Goal: Information Seeking & Learning: Learn about a topic

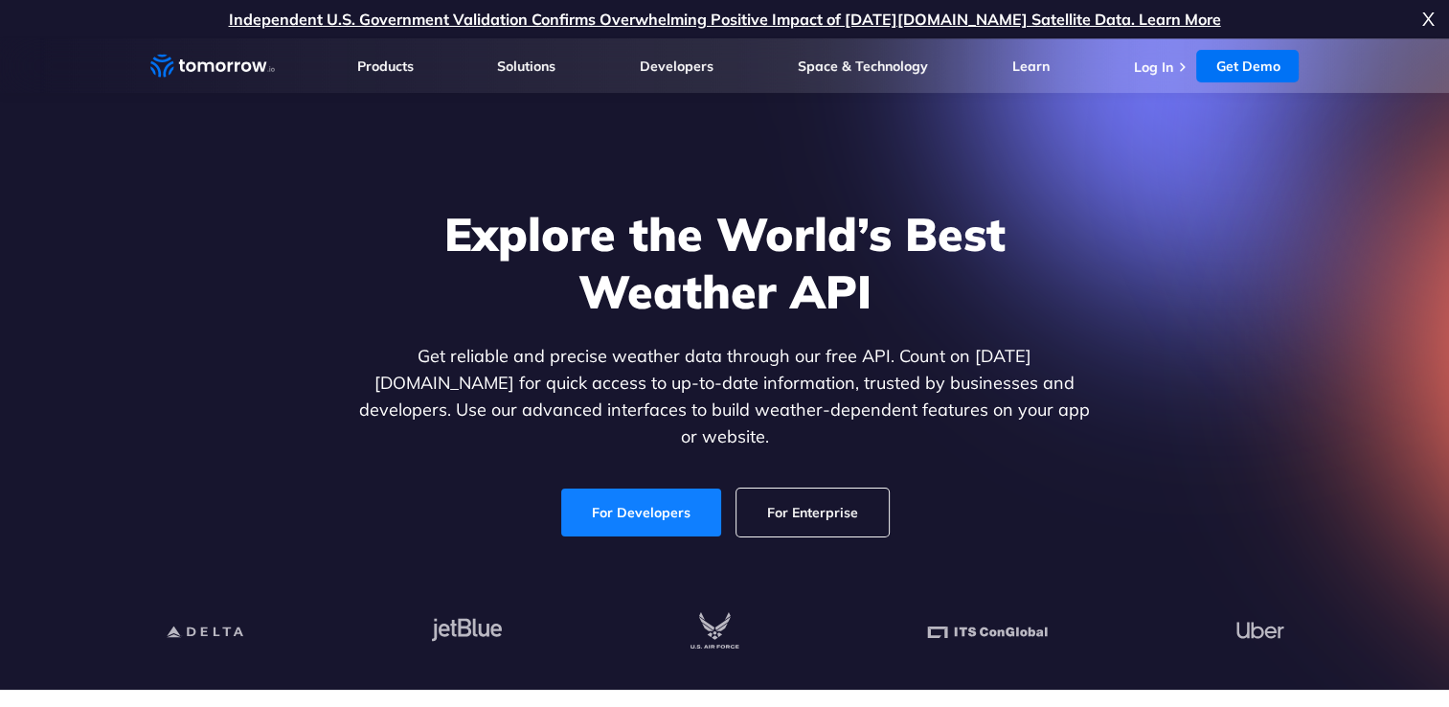
drag, startPoint x: 0, startPoint y: 0, endPoint x: 644, endPoint y: 511, distance: 822.0
click at [644, 511] on link "For Developers" at bounding box center [641, 512] width 160 height 48
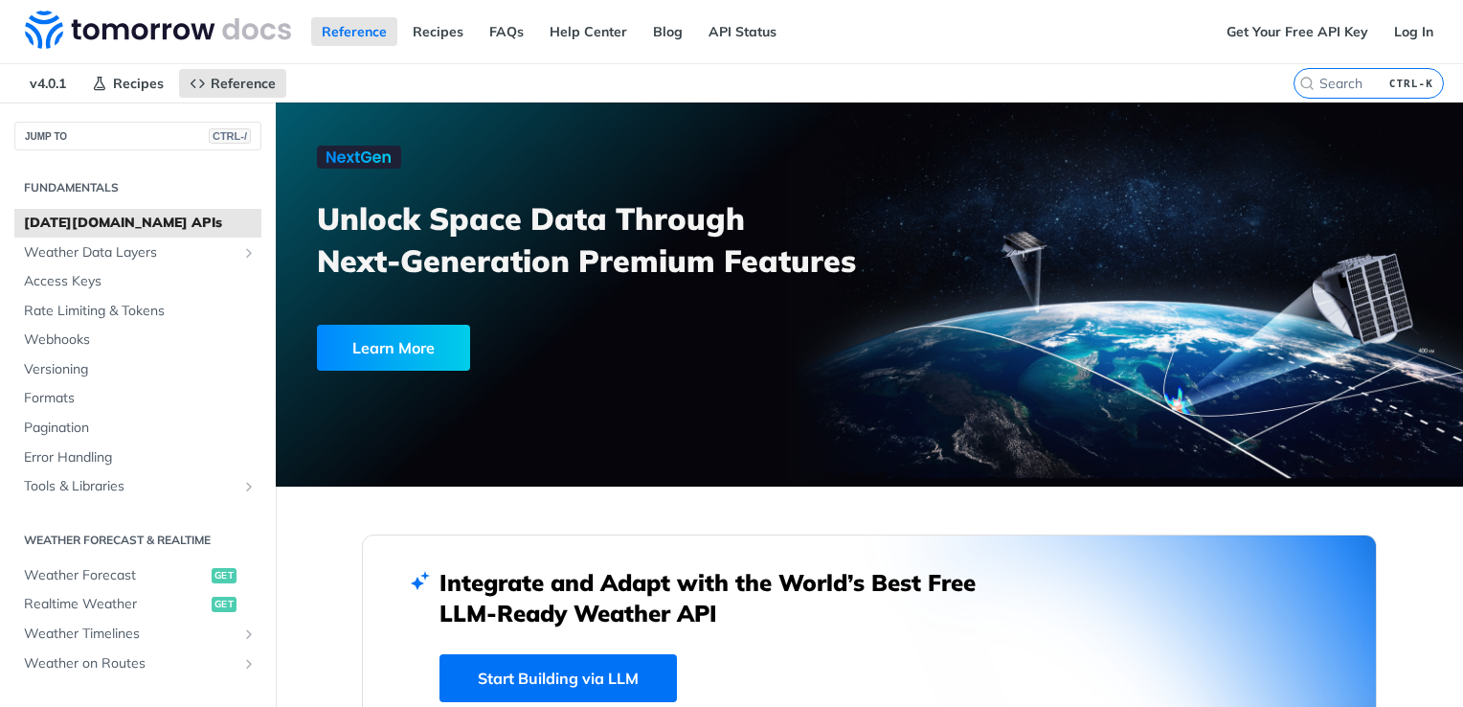
click at [120, 218] on span "[DATE][DOMAIN_NAME] APIs" at bounding box center [140, 223] width 233 height 19
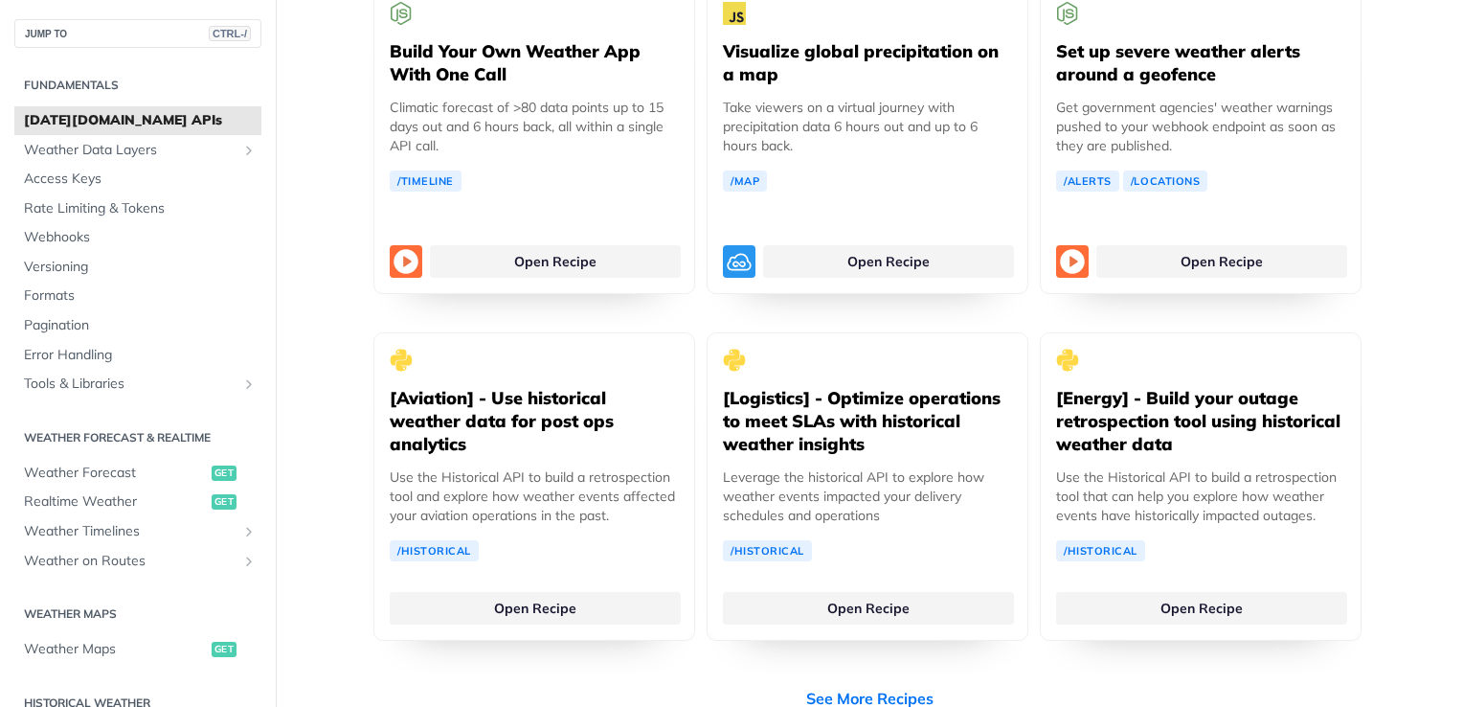
scroll to position [3683, 0]
